Goal: Navigation & Orientation: Find specific page/section

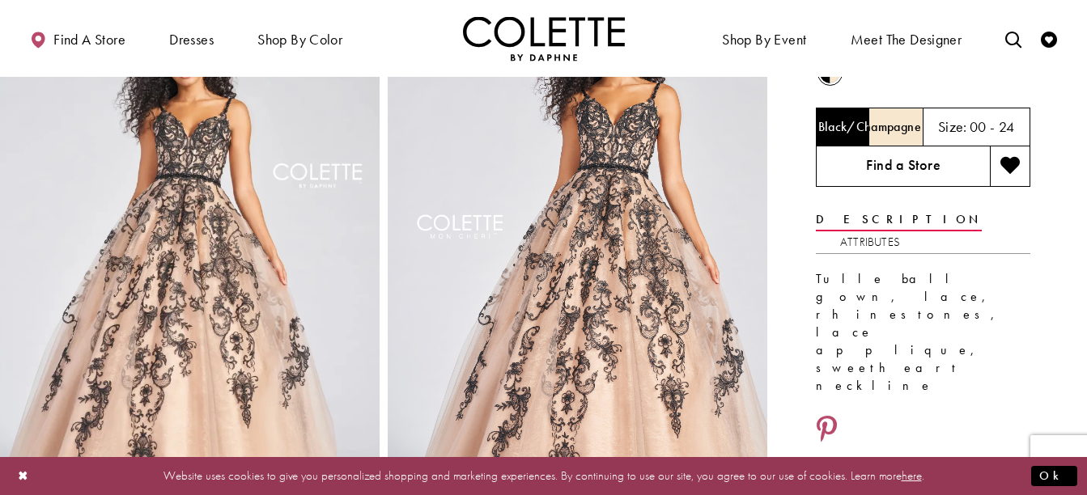
click at [929, 173] on link "Find a Store" at bounding box center [903, 167] width 174 height 40
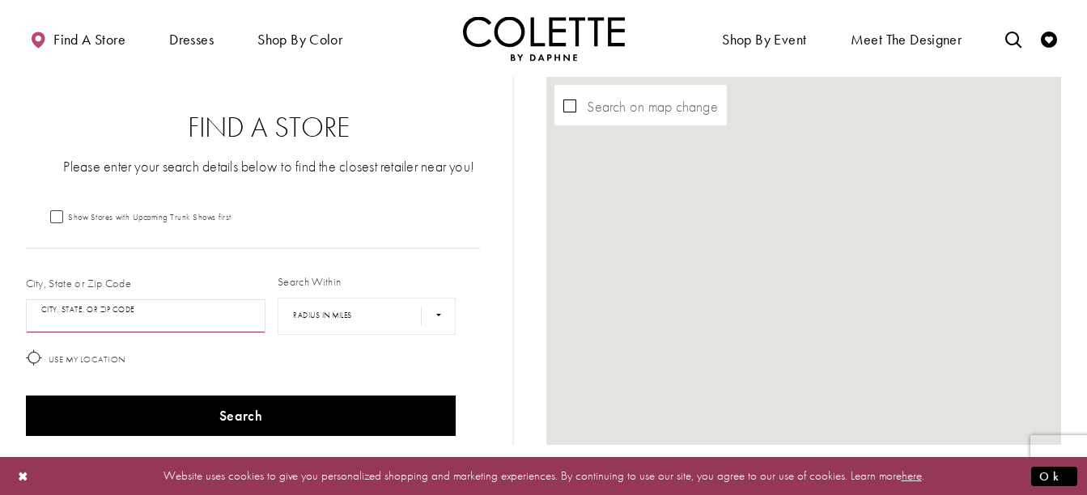
click at [212, 310] on input "City, State, or ZIP Code" at bounding box center [146, 317] width 240 height 34
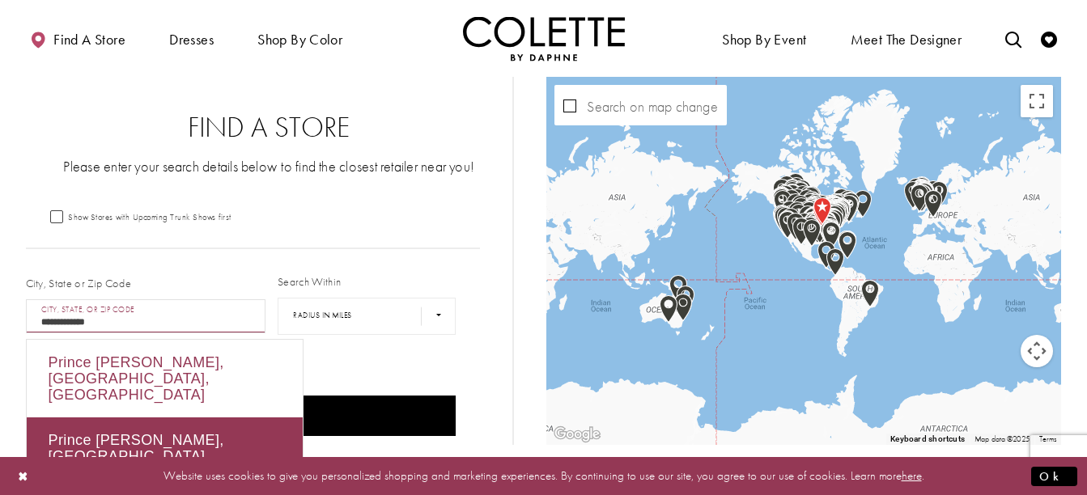
click at [185, 359] on div "Prince George, BC, Canada" at bounding box center [165, 379] width 276 height 78
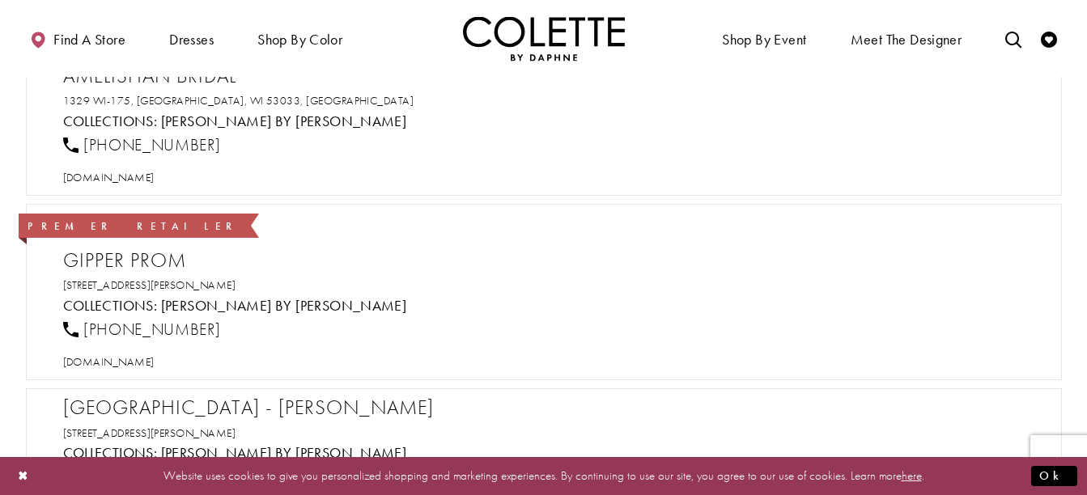
type input "**********"
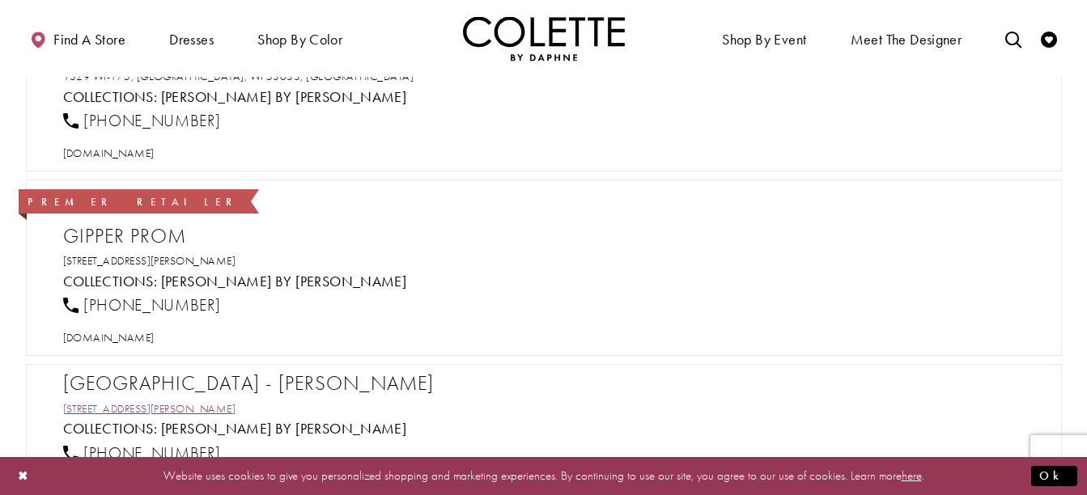
drag, startPoint x: 191, startPoint y: 407, endPoint x: 192, endPoint y: 382, distance: 25.1
click at [191, 407] on link "6890 Rue St-Hubert, Montréal, QC H2S 2M5, Canada" at bounding box center [149, 409] width 173 height 15
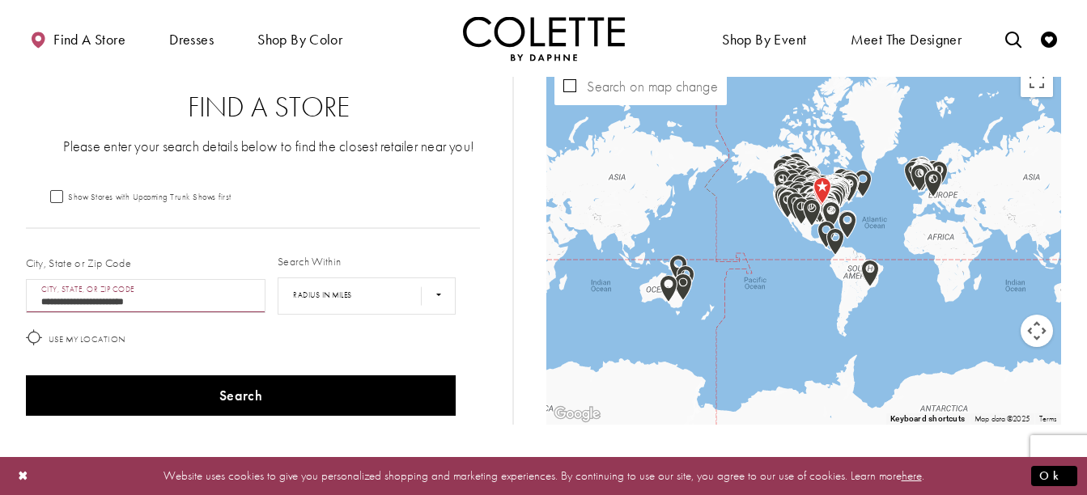
scroll to position [0, 0]
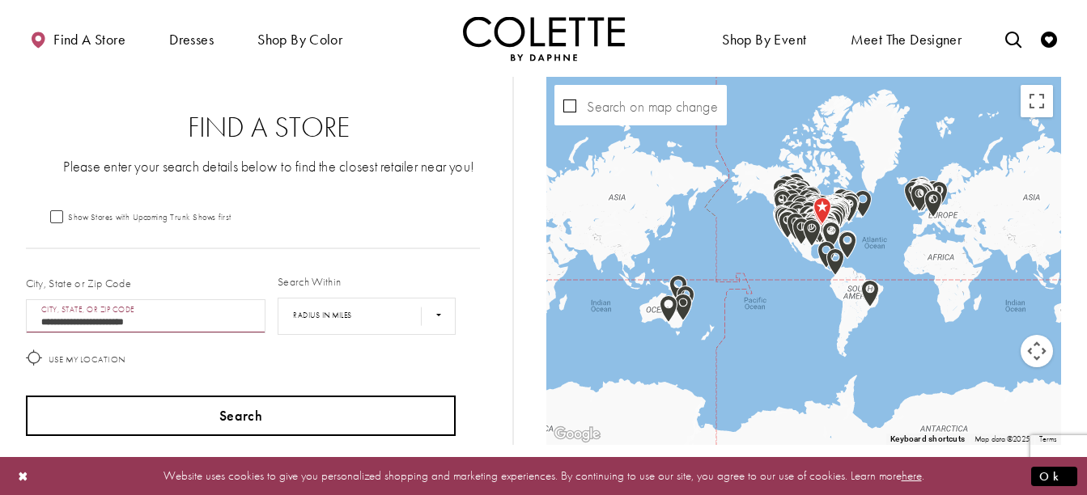
click at [223, 416] on button "Search" at bounding box center [241, 416] width 431 height 40
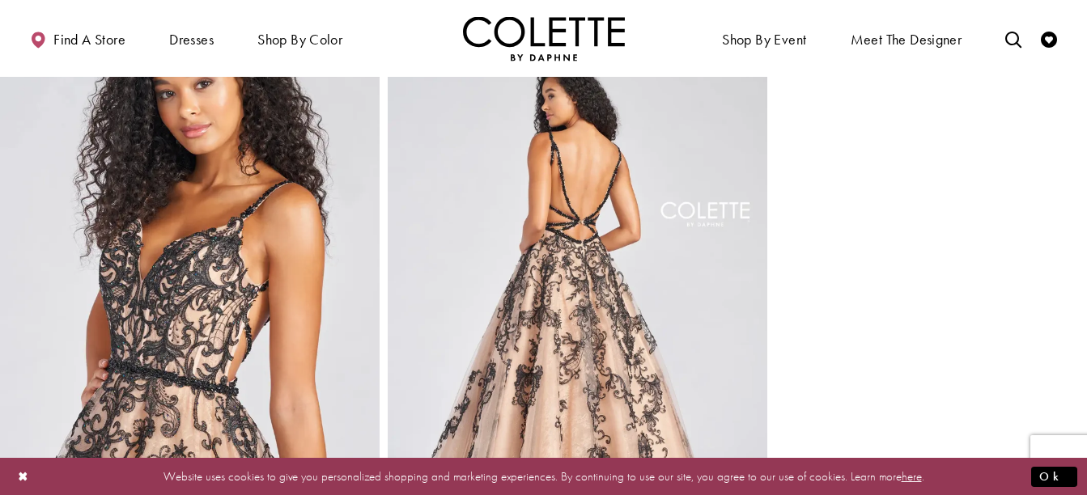
scroll to position [635, 0]
